Goal: Find specific page/section: Find specific page/section

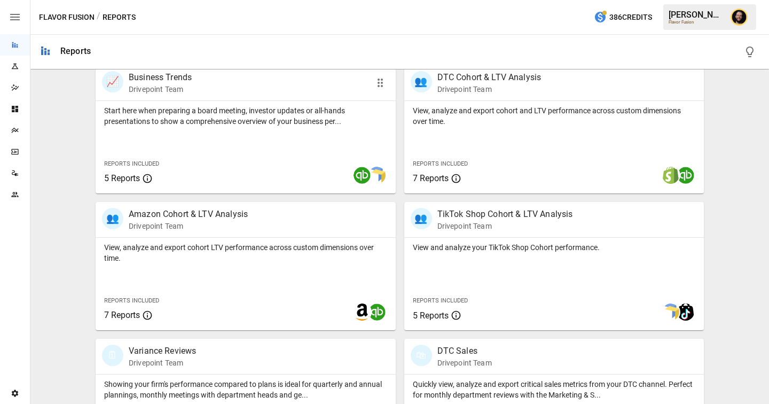
scroll to position [356, 0]
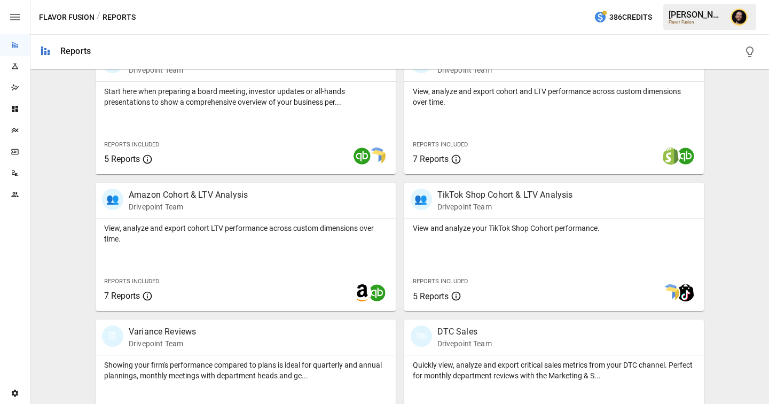
scroll to position [387, 0]
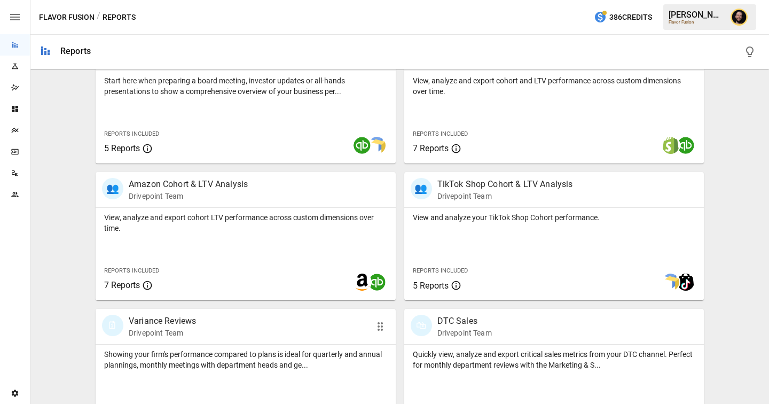
click at [217, 338] on div "🗓 Variance Reviews Drivepoint Team" at bounding box center [246, 326] width 300 height 35
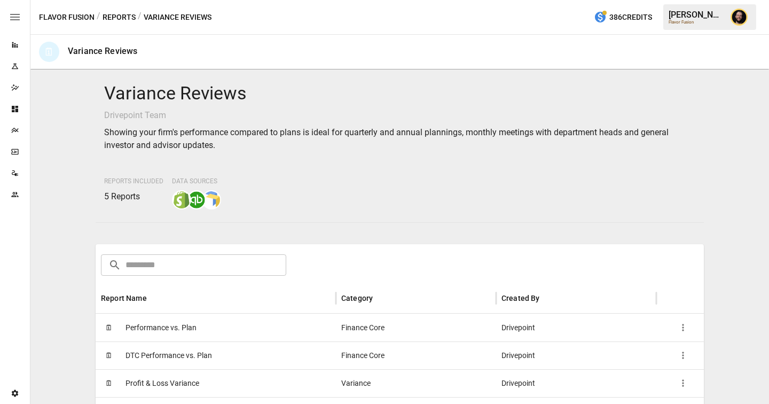
click at [197, 324] on div "🗓 Performance vs. Plan" at bounding box center [216, 328] width 240 height 28
